Goal: Contribute content: Add original content to the website for others to see

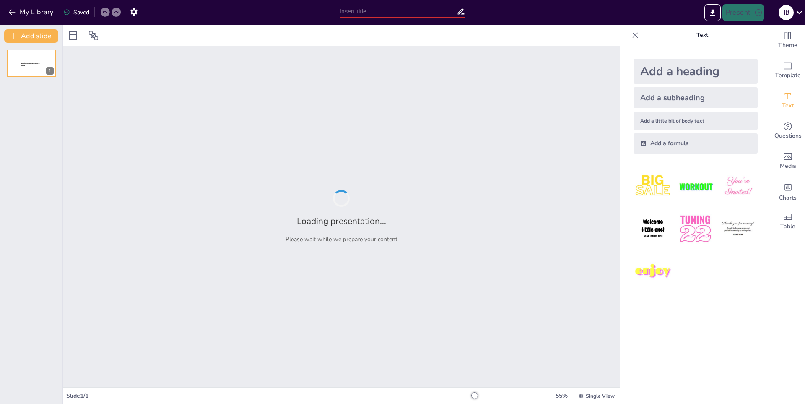
type input "Impacto de TikTok en la Cultura Digital Actual"
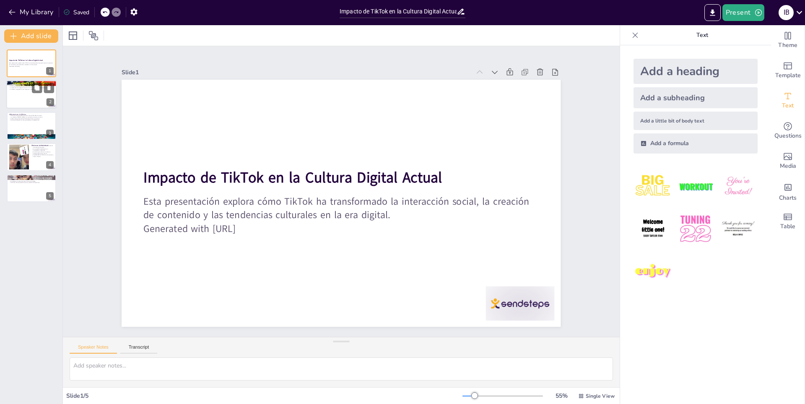
click at [25, 99] on div at bounding box center [31, 94] width 50 height 29
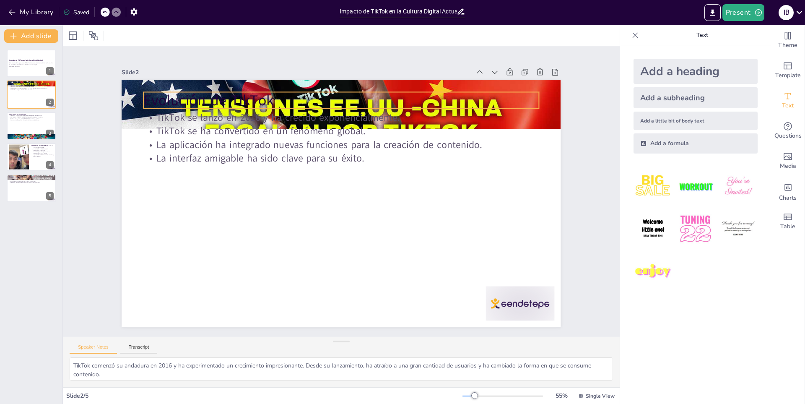
click at [379, 98] on p "Evolución de TikTok" at bounding box center [430, 172] width 102 height 391
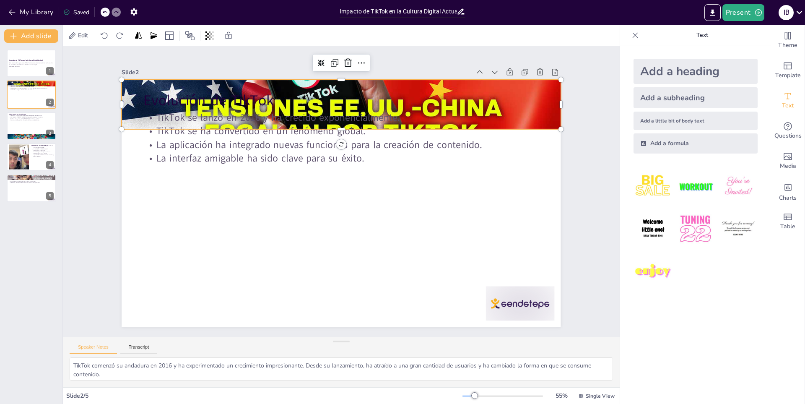
click at [132, 106] on div at bounding box center [341, 104] width 439 height 259
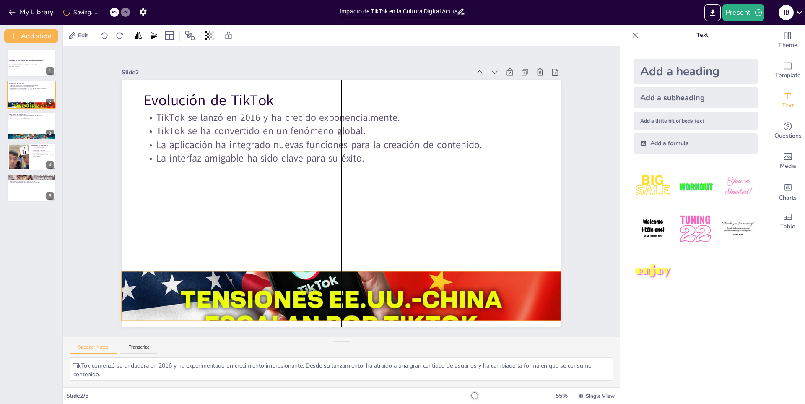
drag, startPoint x: 130, startPoint y: 125, endPoint x: 135, endPoint y: 295, distance: 170.7
click at [135, 295] on div at bounding box center [280, 276] width 508 height 468
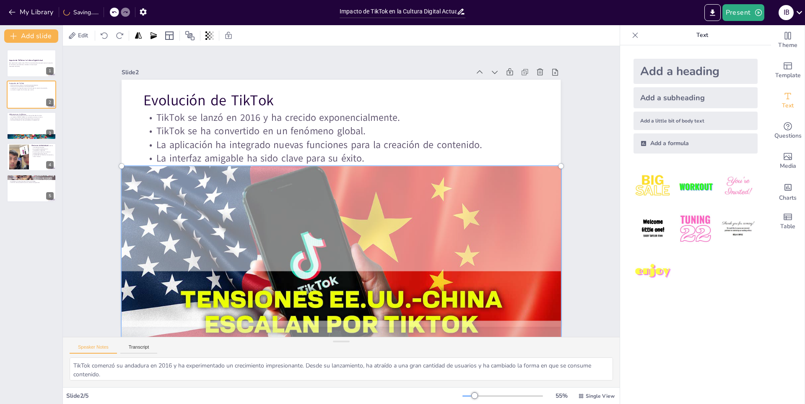
click at [244, 276] on div at bounding box center [251, 243] width 458 height 523
click at [250, 301] on div at bounding box center [279, 276] width 521 height 482
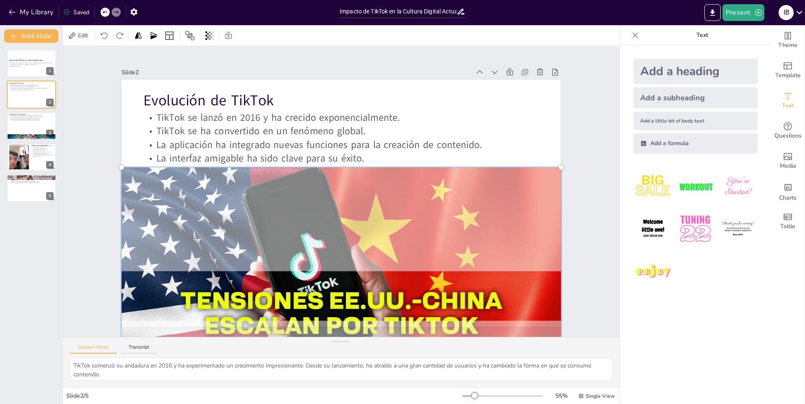
drag, startPoint x: 185, startPoint y: 283, endPoint x: 80, endPoint y: 239, distance: 114.2
click at [155, 272] on div at bounding box center [288, 283] width 523 height 458
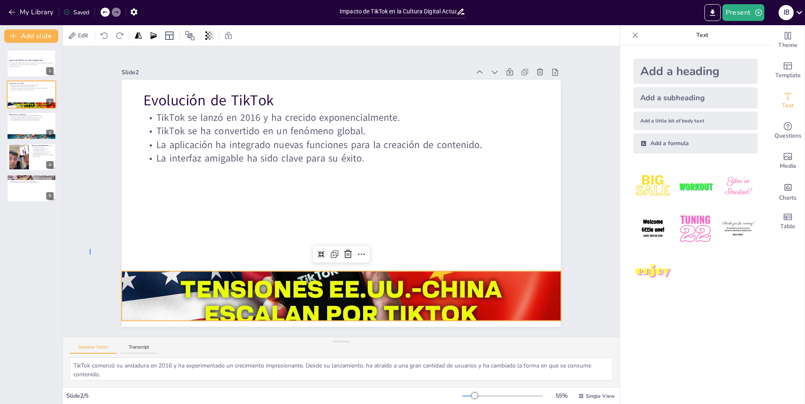
drag, startPoint x: 90, startPoint y: 250, endPoint x: 91, endPoint y: 256, distance: 6.3
click at [91, 256] on div "Slide 1 Impacto de TikTok en la Cultura Digital Actual Esta presentación explor…" at bounding box center [340, 191] width 619 height 448
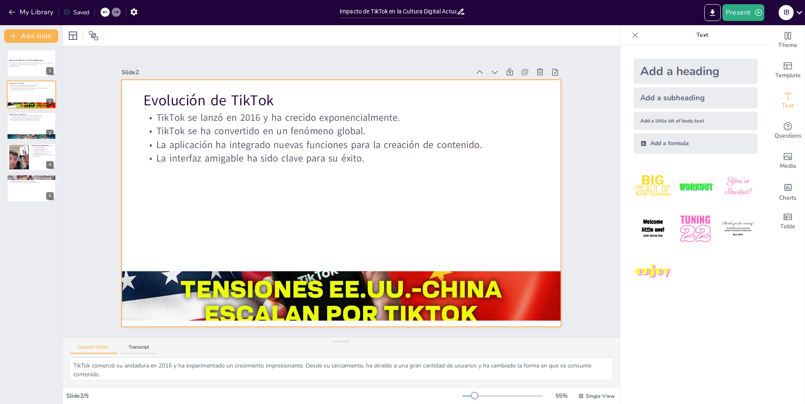
click at [306, 267] on div at bounding box center [330, 195] width 371 height 494
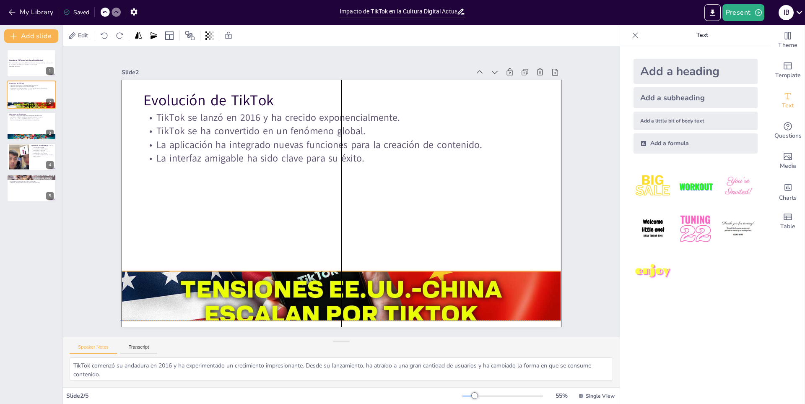
click at [230, 291] on div at bounding box center [254, 230] width 415 height 506
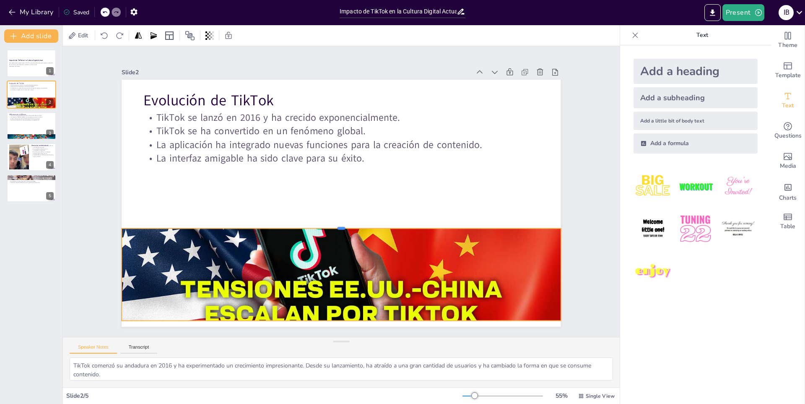
drag, startPoint x: 334, startPoint y: 267, endPoint x: 334, endPoint y: 160, distance: 106.5
click at [334, 208] on div "Evolución de TikTok TikTok se lanzó en 2016 y ha crecido exponencialmente. TikT…" at bounding box center [330, 186] width 404 height 501
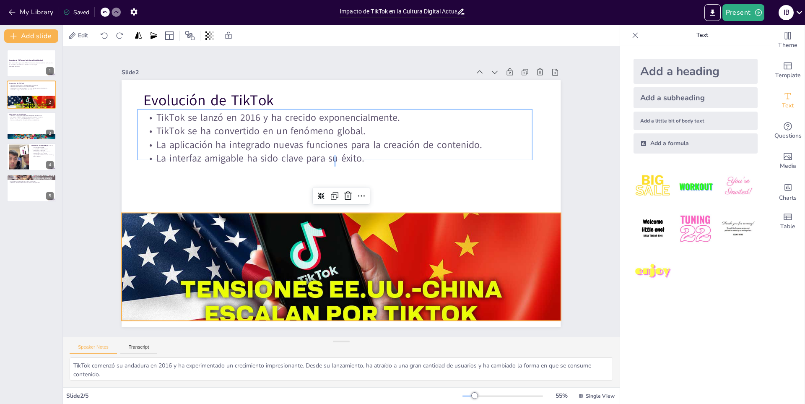
drag, startPoint x: 334, startPoint y: 160, endPoint x: 334, endPoint y: 155, distance: 5.4
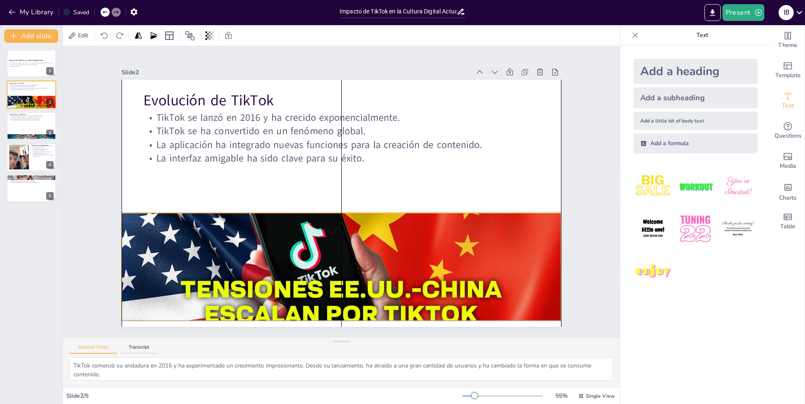
click at [330, 221] on div at bounding box center [302, 277] width 506 height 415
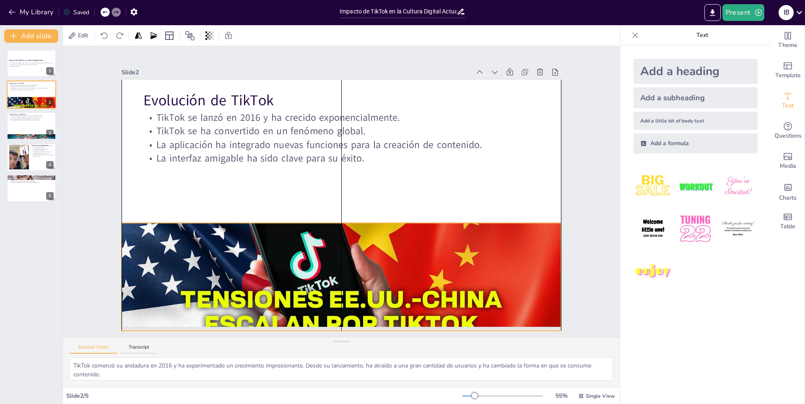
drag, startPoint x: 333, startPoint y: 210, endPoint x: 335, endPoint y: 222, distance: 12.3
click at [335, 222] on div at bounding box center [289, 282] width 510 height 444
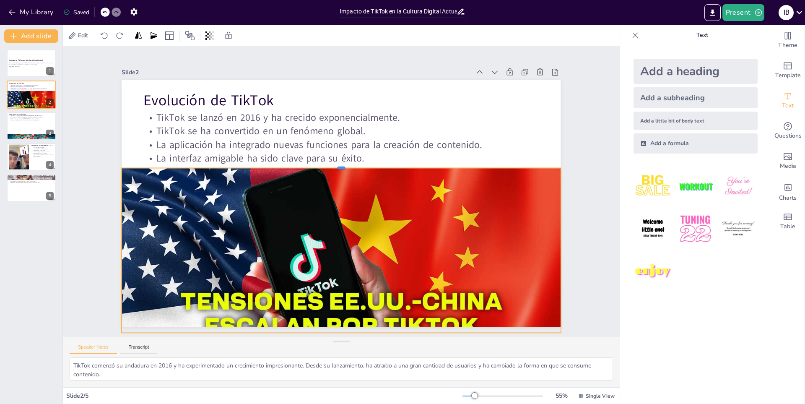
drag, startPoint x: 335, startPoint y: 221, endPoint x: 344, endPoint y: 164, distance: 57.6
click at [344, 164] on div at bounding box center [354, 167] width 383 height 225
click at [27, 129] on div at bounding box center [31, 125] width 50 height 29
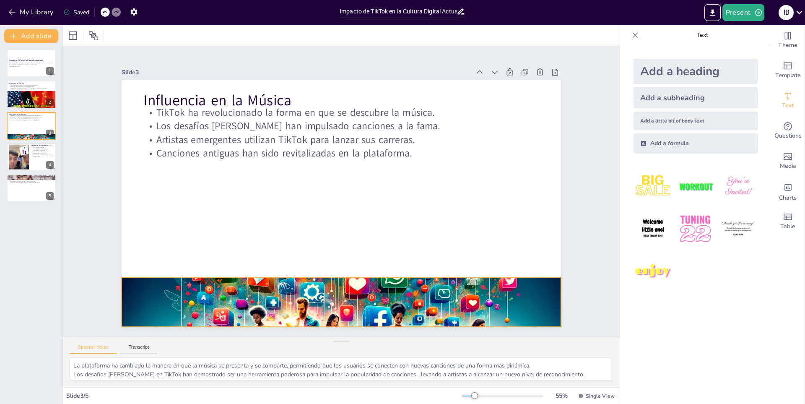
click at [258, 292] on div at bounding box center [259, 265] width 477 height 491
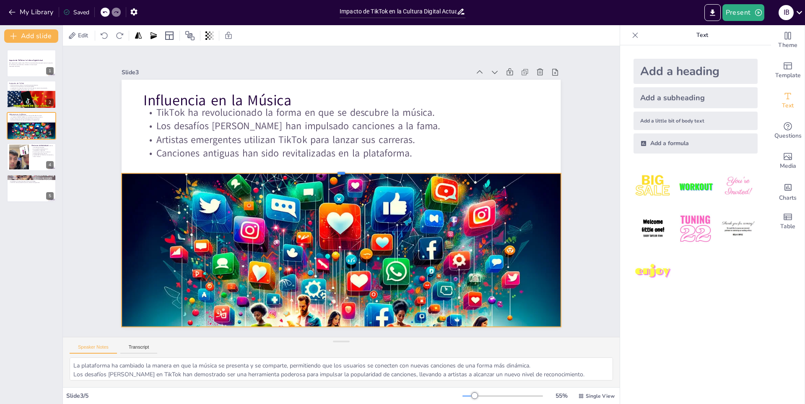
drag, startPoint x: 334, startPoint y: 273, endPoint x: 324, endPoint y: 169, distance: 104.5
click at [324, 169] on div at bounding box center [350, 171] width 404 height 185
click at [21, 158] on div at bounding box center [19, 157] width 20 height 28
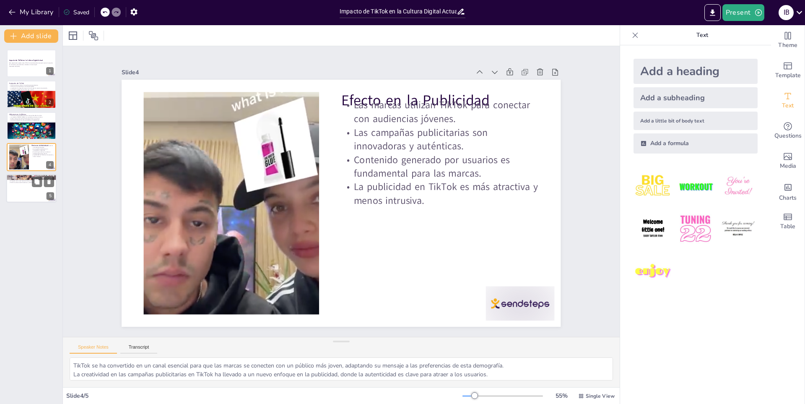
click at [17, 189] on div at bounding box center [31, 188] width 50 height 29
type textarea "La privacidad de los datos es un tema crítico que ha generado desconfianza entr…"
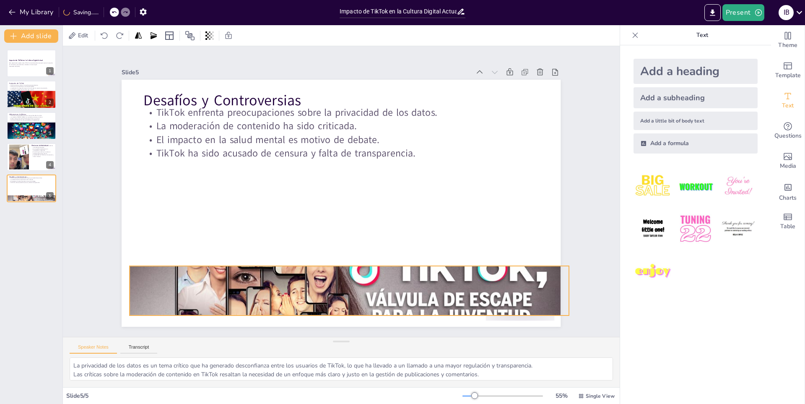
drag, startPoint x: 119, startPoint y: 120, endPoint x: 127, endPoint y: 306, distance: 186.3
click at [127, 306] on div at bounding box center [328, 290] width 481 height 333
click at [341, 263] on div at bounding box center [298, 281] width 503 height 433
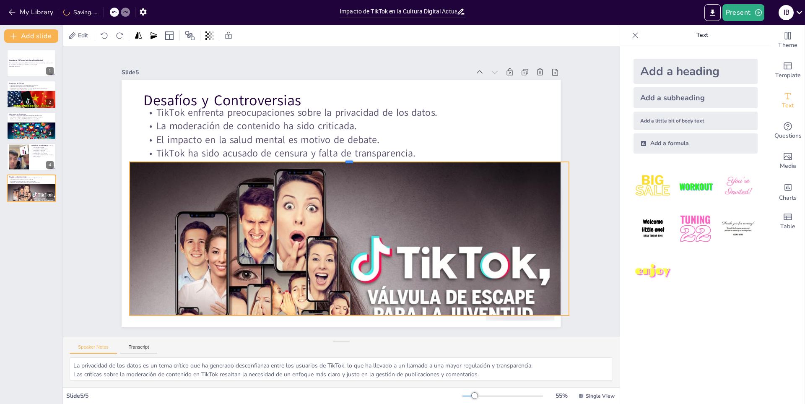
drag, startPoint x: 342, startPoint y: 262, endPoint x: 314, endPoint y: 158, distance: 107.5
click at [314, 158] on div at bounding box center [359, 162] width 420 height 142
click at [750, 12] on button "Present" at bounding box center [743, 12] width 42 height 17
click at [785, 36] on li "Presentación de vista previa" at bounding box center [763, 30] width 83 height 13
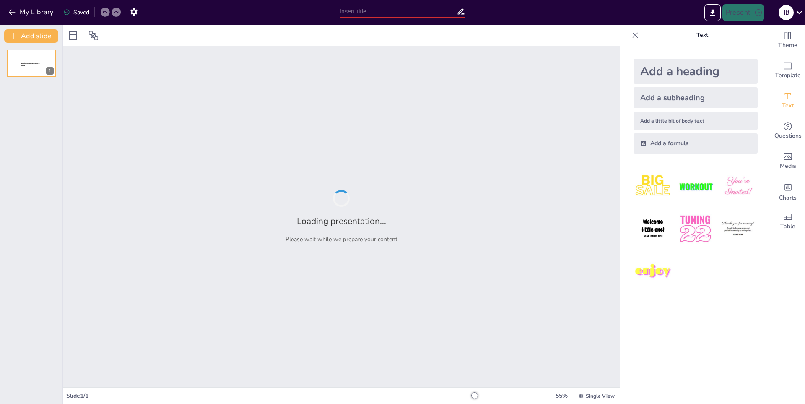
type input "Impacto de TikTok en la Cultura Digital Actual"
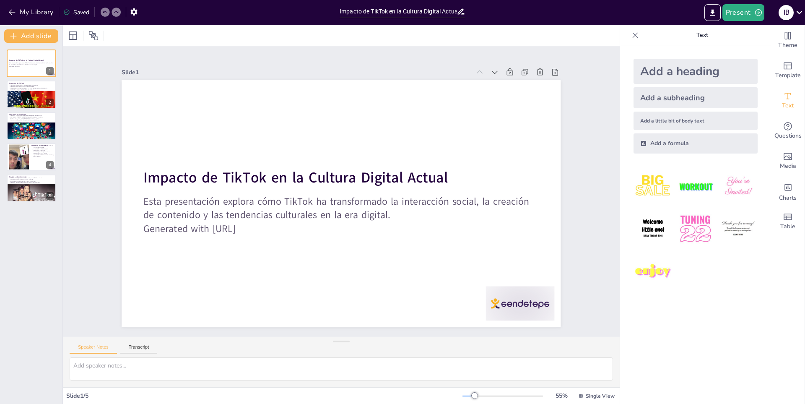
click at [71, 9] on div "Saved" at bounding box center [76, 12] width 26 height 8
click at [65, 9] on icon at bounding box center [66, 12] width 7 height 7
click at [6, 12] on button "My Library" at bounding box center [31, 11] width 51 height 13
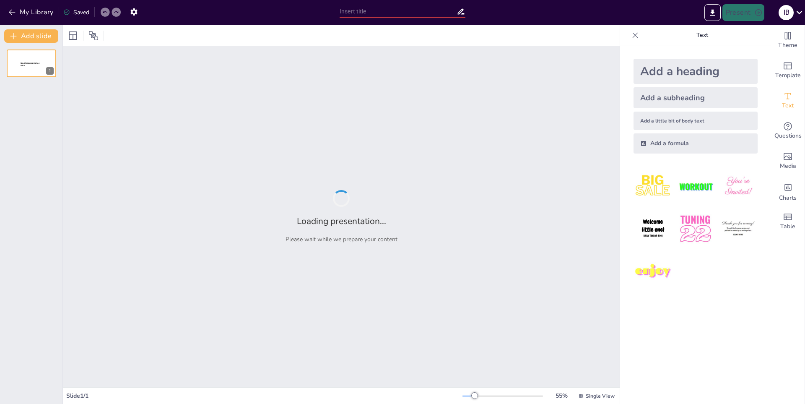
type input "Impacto de TikTok en la Cultura Digital Actual"
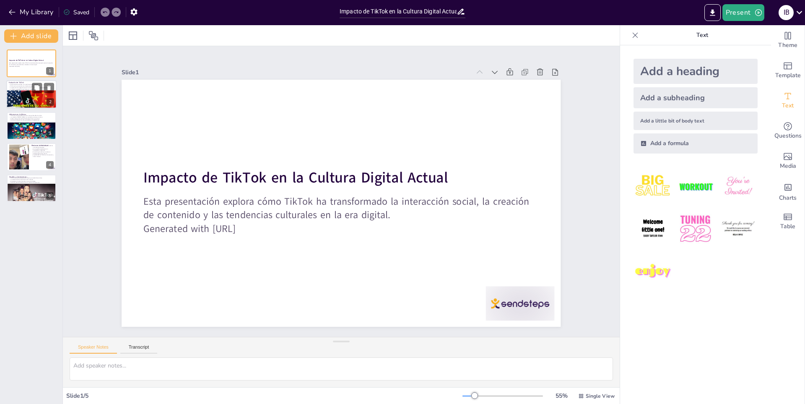
click at [38, 99] on div at bounding box center [31, 106] width 50 height 30
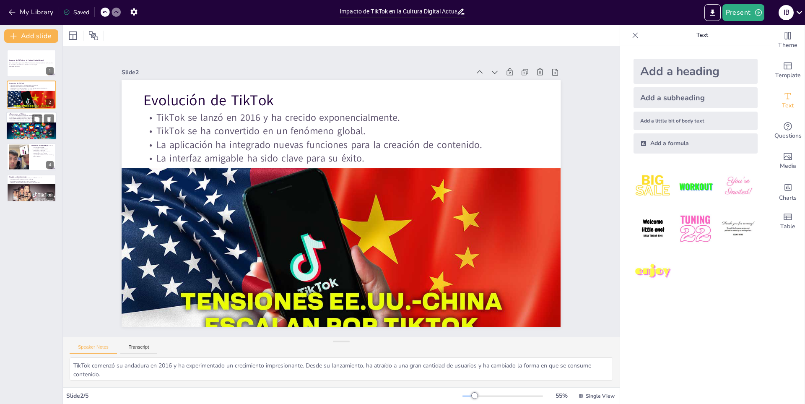
click at [12, 121] on p "Canciones antiguas han sido revitalizadas en la plataforma." at bounding box center [31, 120] width 45 height 2
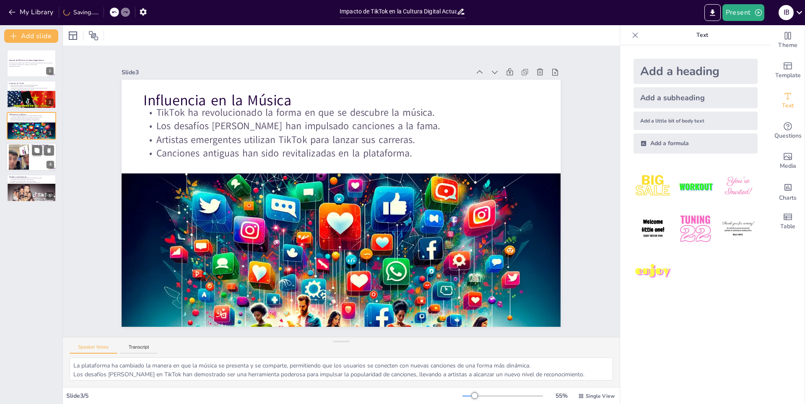
click at [35, 159] on div at bounding box center [31, 157] width 50 height 29
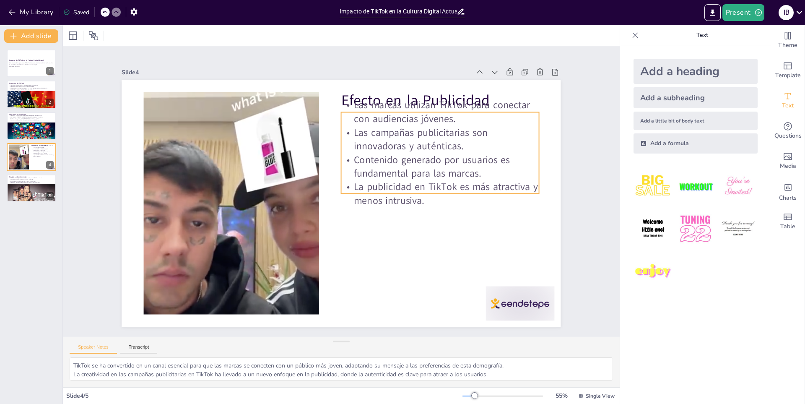
click at [324, 140] on p "Las campañas publicitarias son innovadoras y auténticas." at bounding box center [300, 87] width 48 height 199
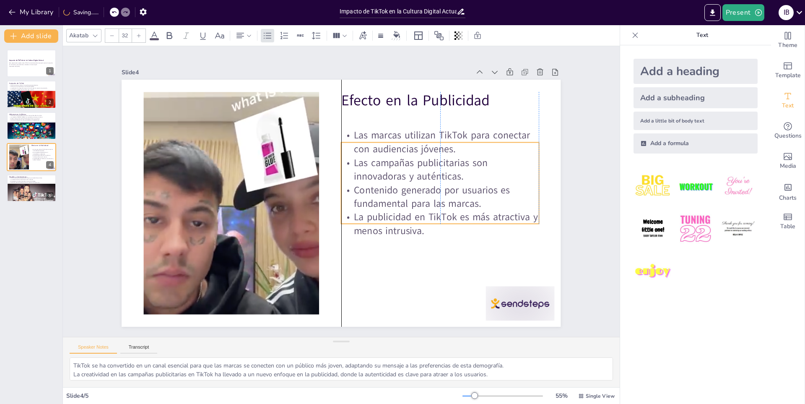
drag, startPoint x: 441, startPoint y: 158, endPoint x: 441, endPoint y: 188, distance: 29.8
click at [345, 188] on p "Contenido generado por usuarios es fundamental para las marcas." at bounding box center [253, 236] width 185 height 122
click at [39, 193] on div at bounding box center [32, 197] width 51 height 29
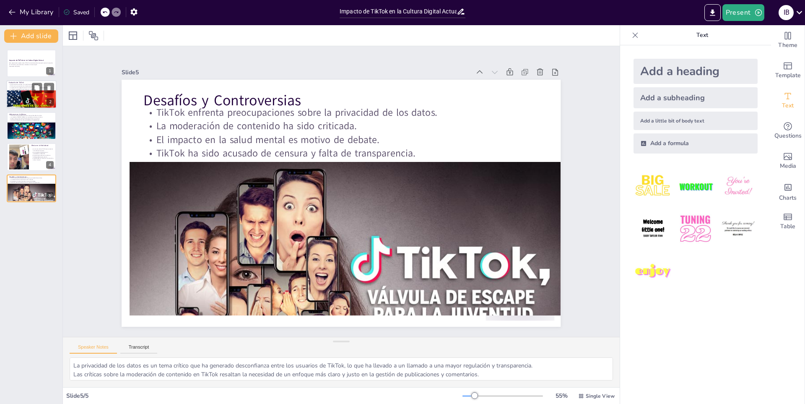
click at [26, 93] on div at bounding box center [31, 106] width 50 height 30
type textarea "TikTok comenzó su andadura en 2016 y ha experimentado un crecimiento impresiona…"
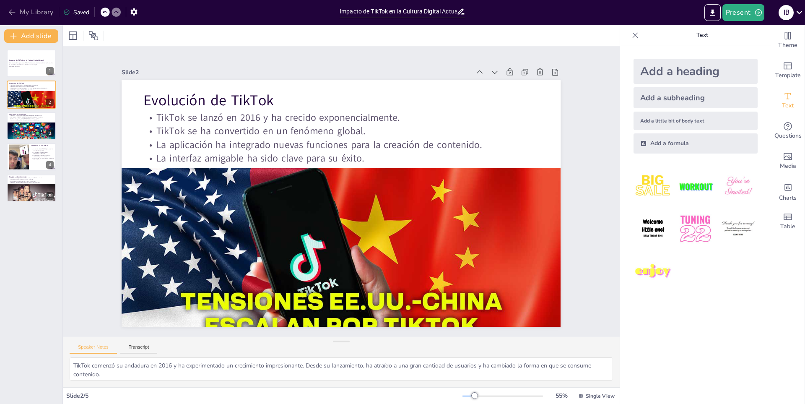
click at [11, 8] on icon "button" at bounding box center [12, 12] width 8 height 8
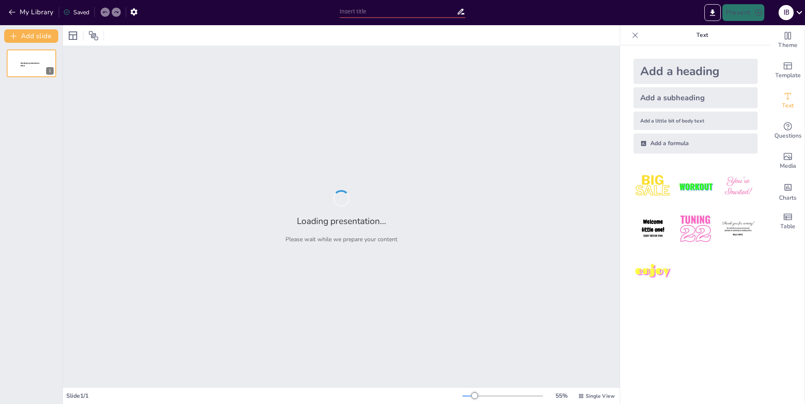
type input "Cómo Crear y Optimizar tu Perfil de Facebook"
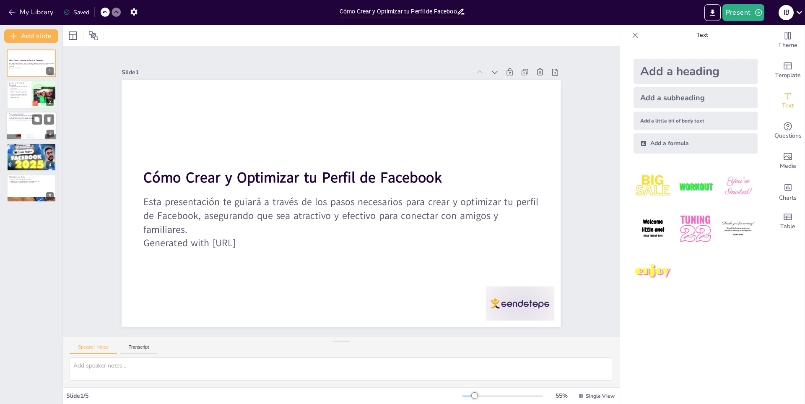
click at [31, 130] on div at bounding box center [31, 125] width 50 height 29
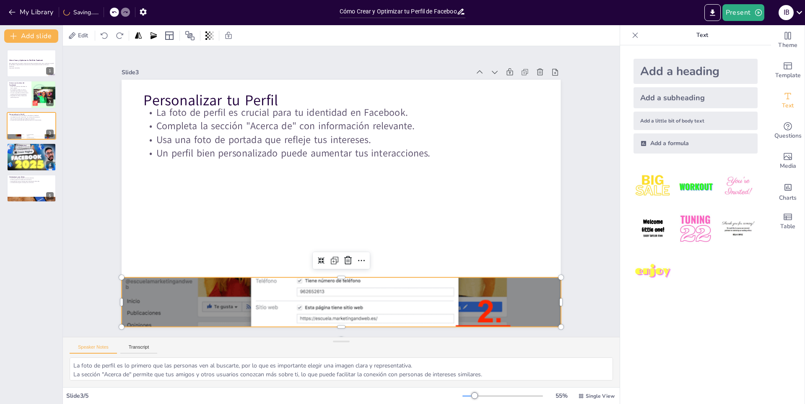
click at [258, 316] on div at bounding box center [341, 302] width 439 height 280
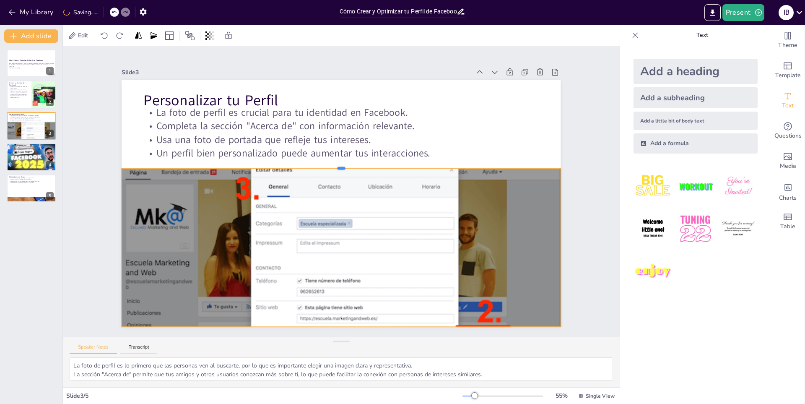
drag, startPoint x: 336, startPoint y: 273, endPoint x: 339, endPoint y: 164, distance: 109.0
click at [339, 164] on div at bounding box center [354, 168] width 383 height 225
click at [8, 186] on div at bounding box center [31, 188] width 50 height 29
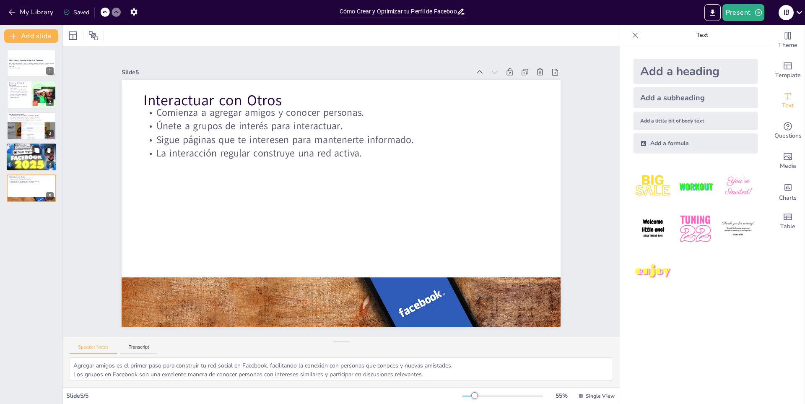
click at [28, 166] on div at bounding box center [31, 157] width 50 height 29
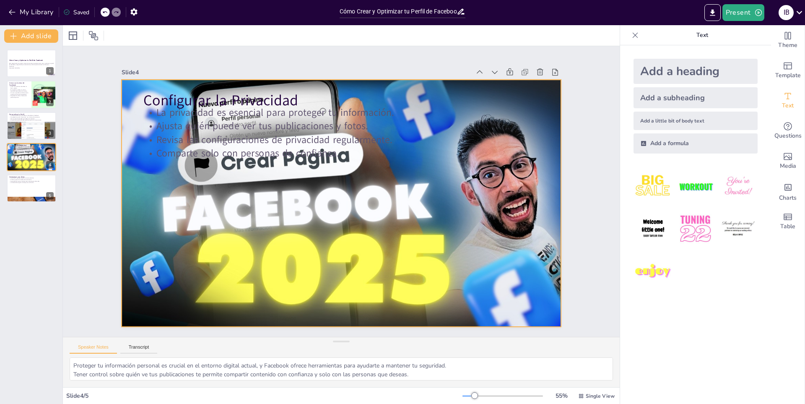
click at [126, 181] on div at bounding box center [341, 203] width 439 height 247
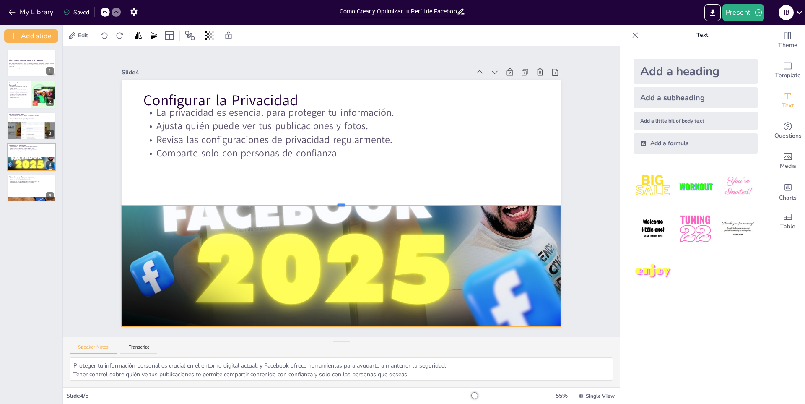
drag, startPoint x: 336, startPoint y: 74, endPoint x: 349, endPoint y: 183, distance: 109.8
click at [346, 194] on div "Configurar la Privacidad La privacidad es esencial para proteger tu información…" at bounding box center [340, 202] width 462 height 291
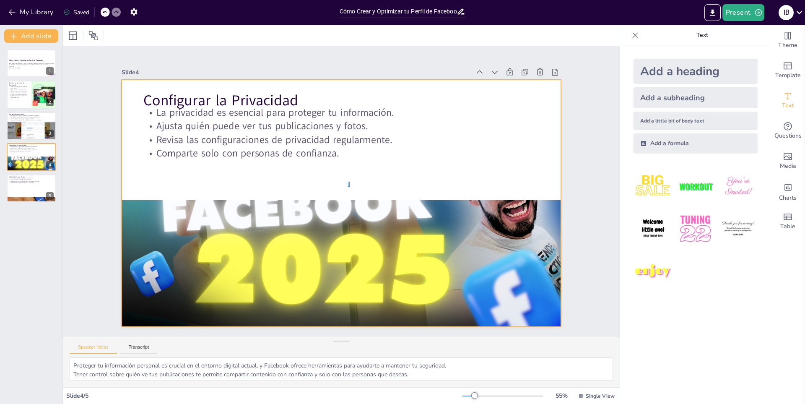
drag, startPoint x: 349, startPoint y: 183, endPoint x: 351, endPoint y: 174, distance: 9.5
click at [350, 179] on div at bounding box center [338, 202] width 494 height 371
drag, startPoint x: 351, startPoint y: 174, endPoint x: 353, endPoint y: 191, distance: 17.3
click at [353, 191] on div at bounding box center [338, 202] width 481 height 333
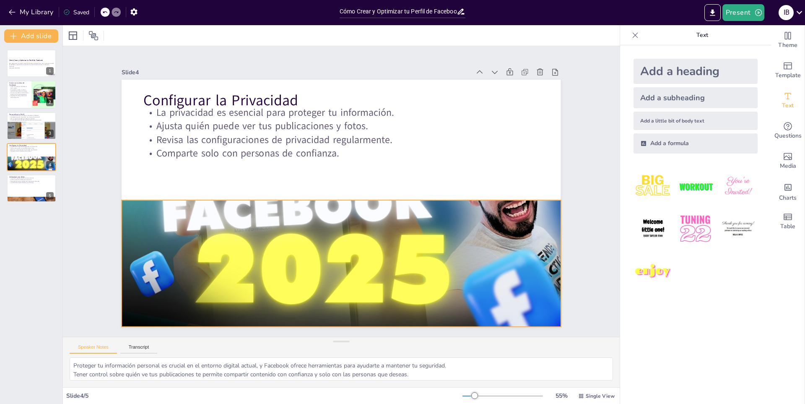
click at [345, 205] on div at bounding box center [340, 202] width 462 height 291
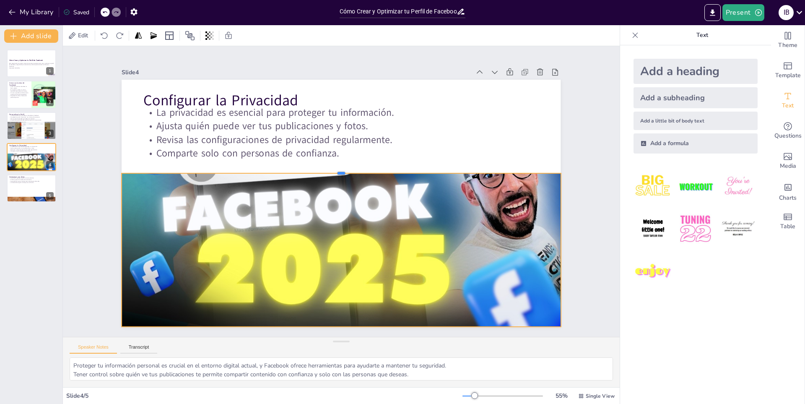
drag, startPoint x: 337, startPoint y: 195, endPoint x: 327, endPoint y: 168, distance: 28.5
click at [327, 168] on div at bounding box center [341, 169] width 439 height 7
click at [26, 181] on p "Sigue páginas que te interesen para mantenerte informado." at bounding box center [31, 181] width 45 height 2
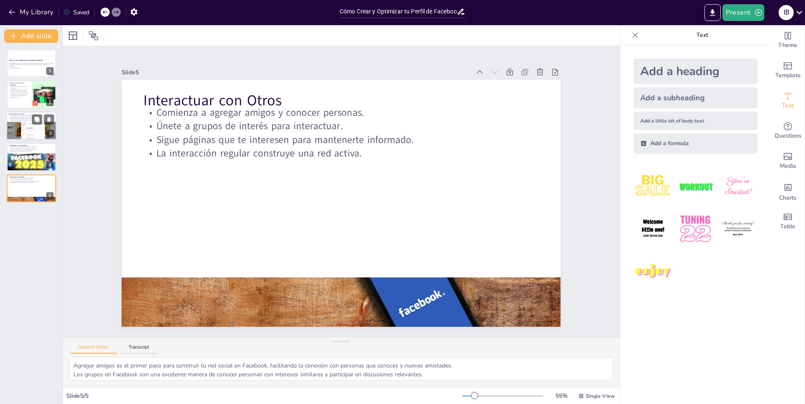
click at [22, 129] on div at bounding box center [31, 137] width 50 height 32
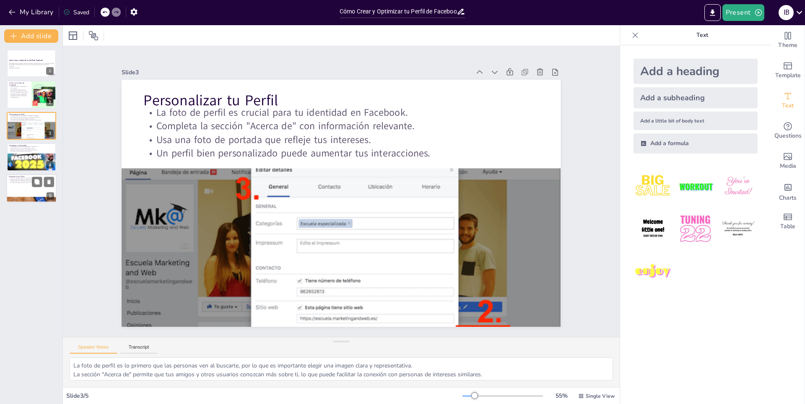
click at [13, 197] on div at bounding box center [31, 199] width 50 height 21
type textarea "Agregar amigos es el primer paso para construir tu red social en Facebook, faci…"
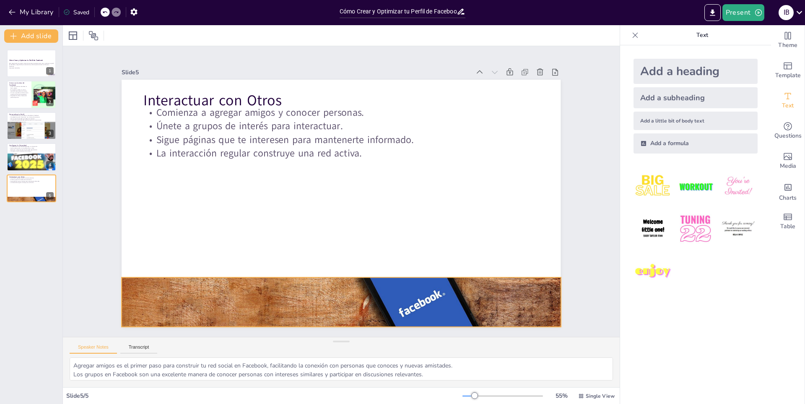
click at [187, 311] on div at bounding box center [329, 300] width 455 height 223
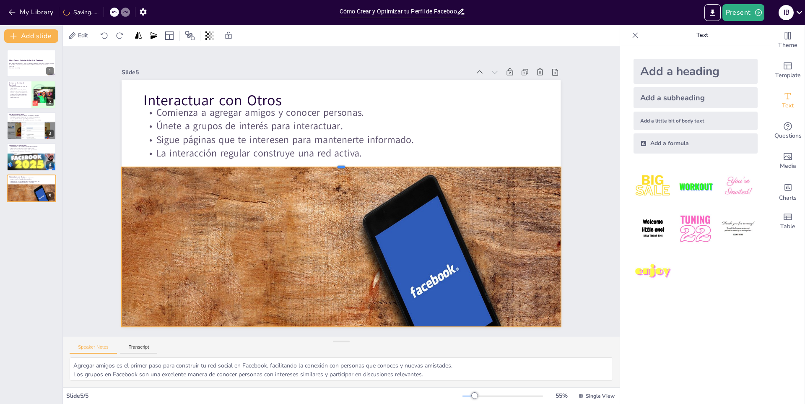
drag, startPoint x: 333, startPoint y: 273, endPoint x: 332, endPoint y: 163, distance: 110.2
click at [332, 163] on div at bounding box center [347, 164] width 430 height 98
click at [61, 8] on div "Saved" at bounding box center [74, 11] width 30 height 15
click at [16, 13] on button "My Library" at bounding box center [31, 11] width 51 height 13
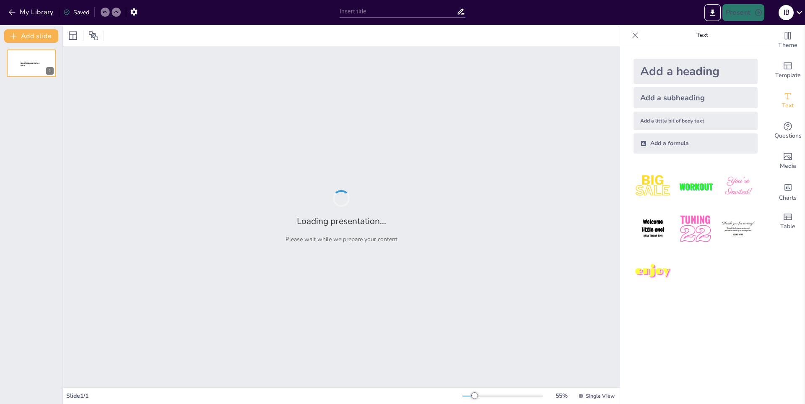
type input "Impacto de Instagram en la Comunicación Visual"
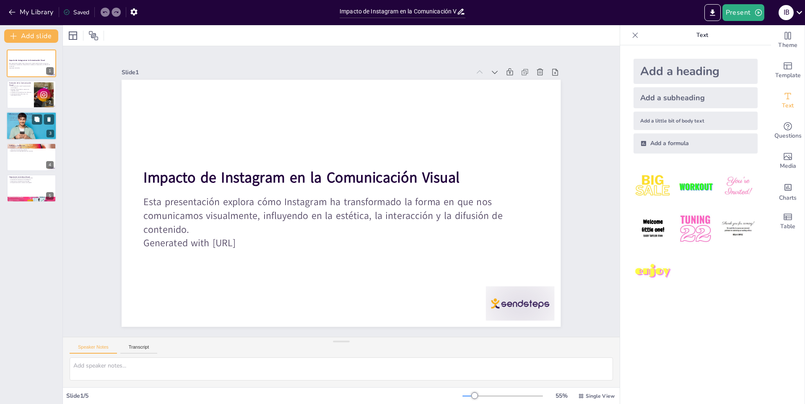
click at [26, 119] on p "Herramienta clave para el marketing." at bounding box center [31, 120] width 45 height 2
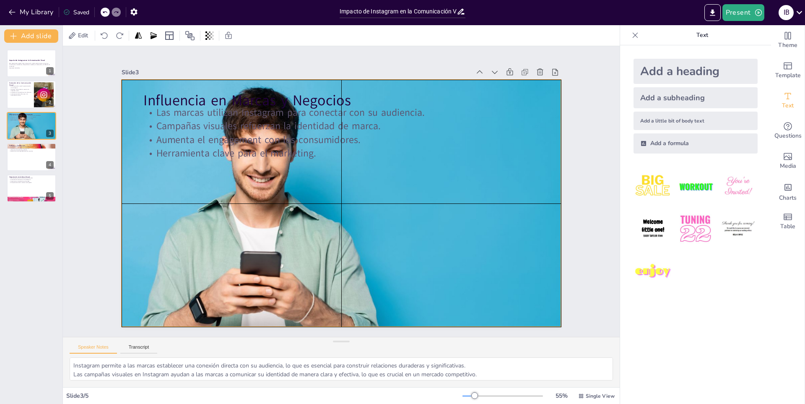
drag, startPoint x: 164, startPoint y: 193, endPoint x: 185, endPoint y: 154, distance: 44.3
click at [164, 193] on div at bounding box center [339, 202] width 513 height 339
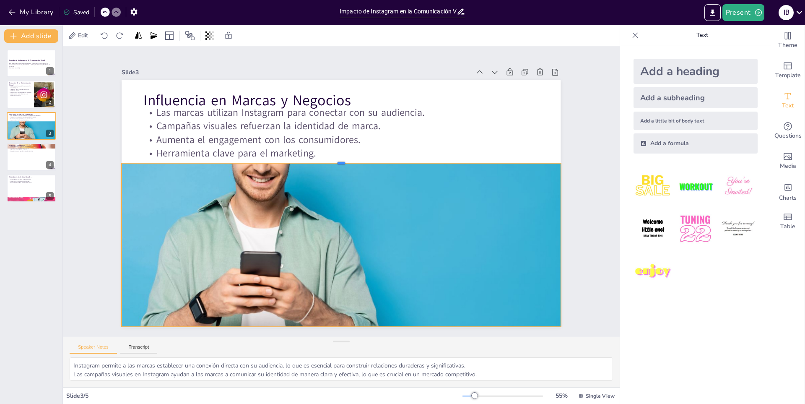
drag, startPoint x: 337, startPoint y: 76, endPoint x: 344, endPoint y: 160, distance: 83.7
click at [344, 160] on div at bounding box center [351, 161] width 420 height 142
click at [9, 150] on p "Experiencia visual agradable para los usuarios." at bounding box center [31, 151] width 45 height 2
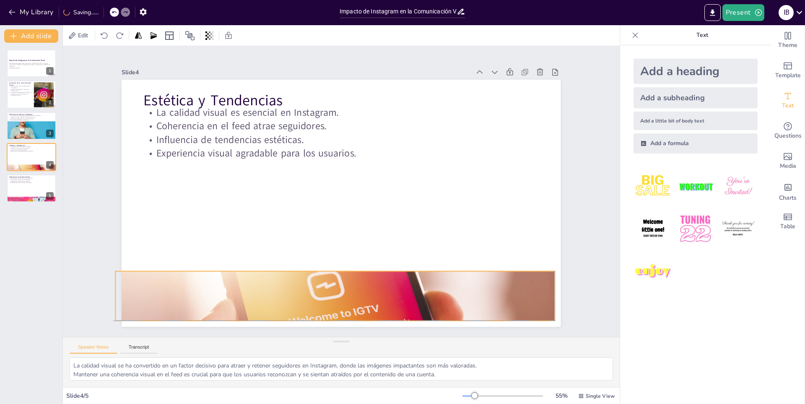
drag, startPoint x: 322, startPoint y: 83, endPoint x: 314, endPoint y: 274, distance: 191.3
click at [314, 274] on div at bounding box center [283, 278] width 437 height 318
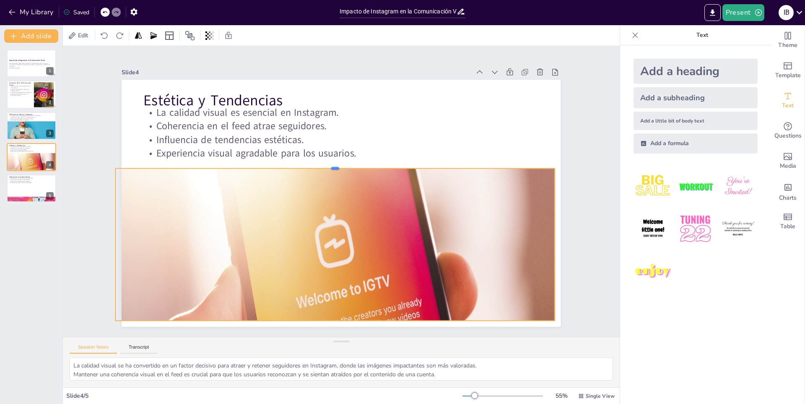
drag, startPoint x: 328, startPoint y: 265, endPoint x: 318, endPoint y: 163, distance: 103.2
click at [318, 163] on div at bounding box center [337, 164] width 437 height 52
click at [0, 192] on div "Impacto de Instagram en la Comunicación Visual Esta presentación explora cómo I…" at bounding box center [31, 125] width 62 height 153
click at [22, 187] on div at bounding box center [31, 188] width 50 height 29
type textarea "La democratización de la creación de contenido en Instagram ha permitido que pe…"
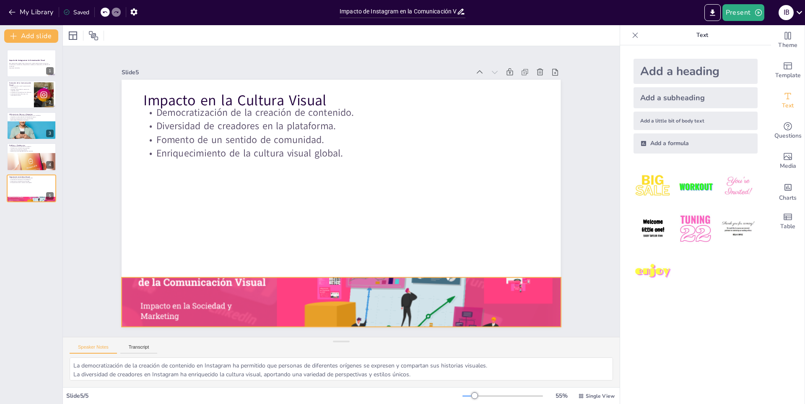
click at [233, 293] on div at bounding box center [276, 281] width 500 height 458
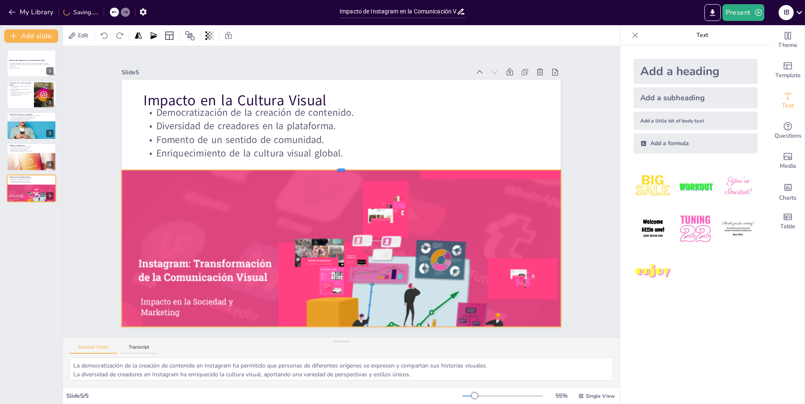
drag, startPoint x: 335, startPoint y: 272, endPoint x: 327, endPoint y: 165, distance: 107.6
click at [327, 165] on div at bounding box center [346, 167] width 431 height 98
click at [24, 9] on button "My Library" at bounding box center [31, 11] width 51 height 13
